Goal: Task Accomplishment & Management: Manage account settings

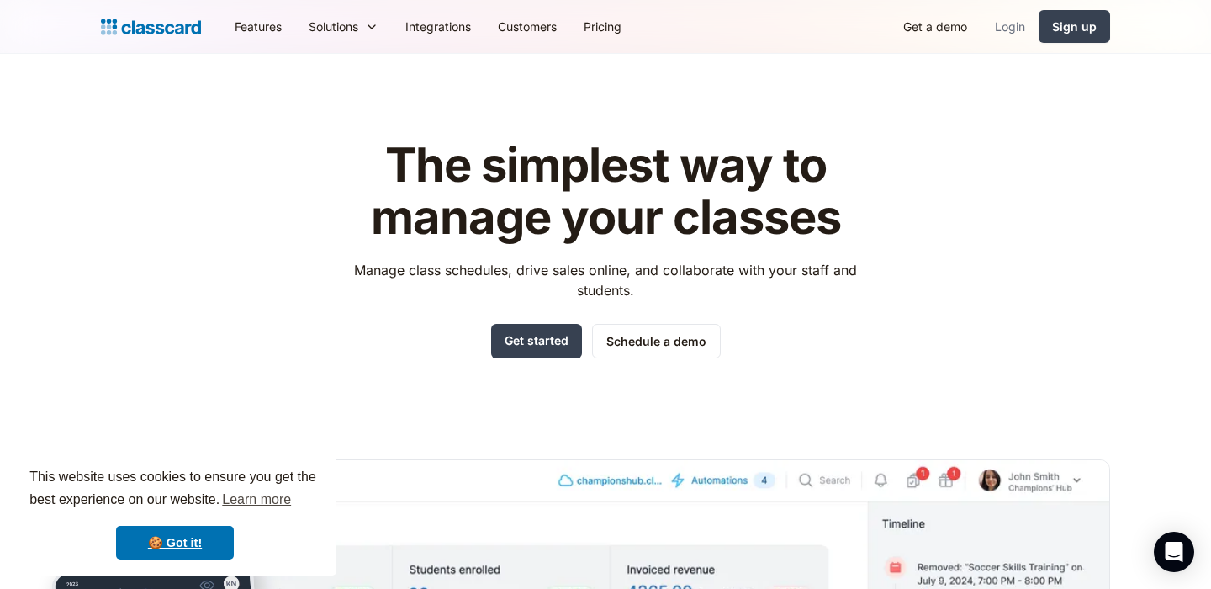
click at [1010, 29] on link "Login" at bounding box center [1010, 27] width 57 height 38
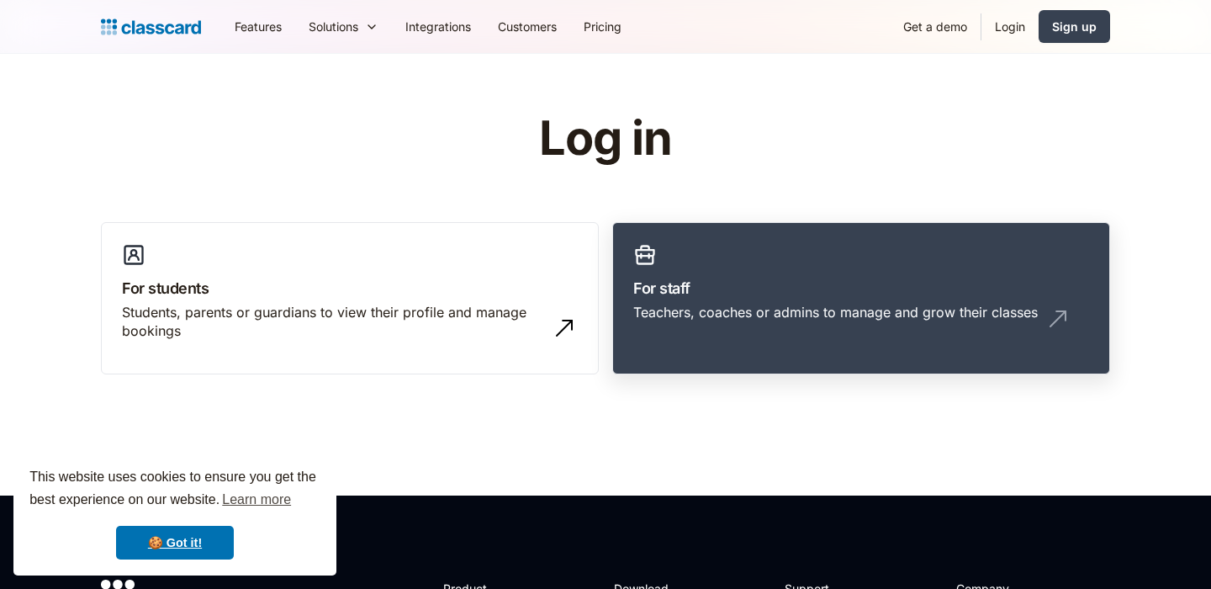
click at [721, 326] on div "Teachers, coaches or admins to manage and grow their classes" at bounding box center [861, 319] width 456 height 32
